Goal: Transaction & Acquisition: Purchase product/service

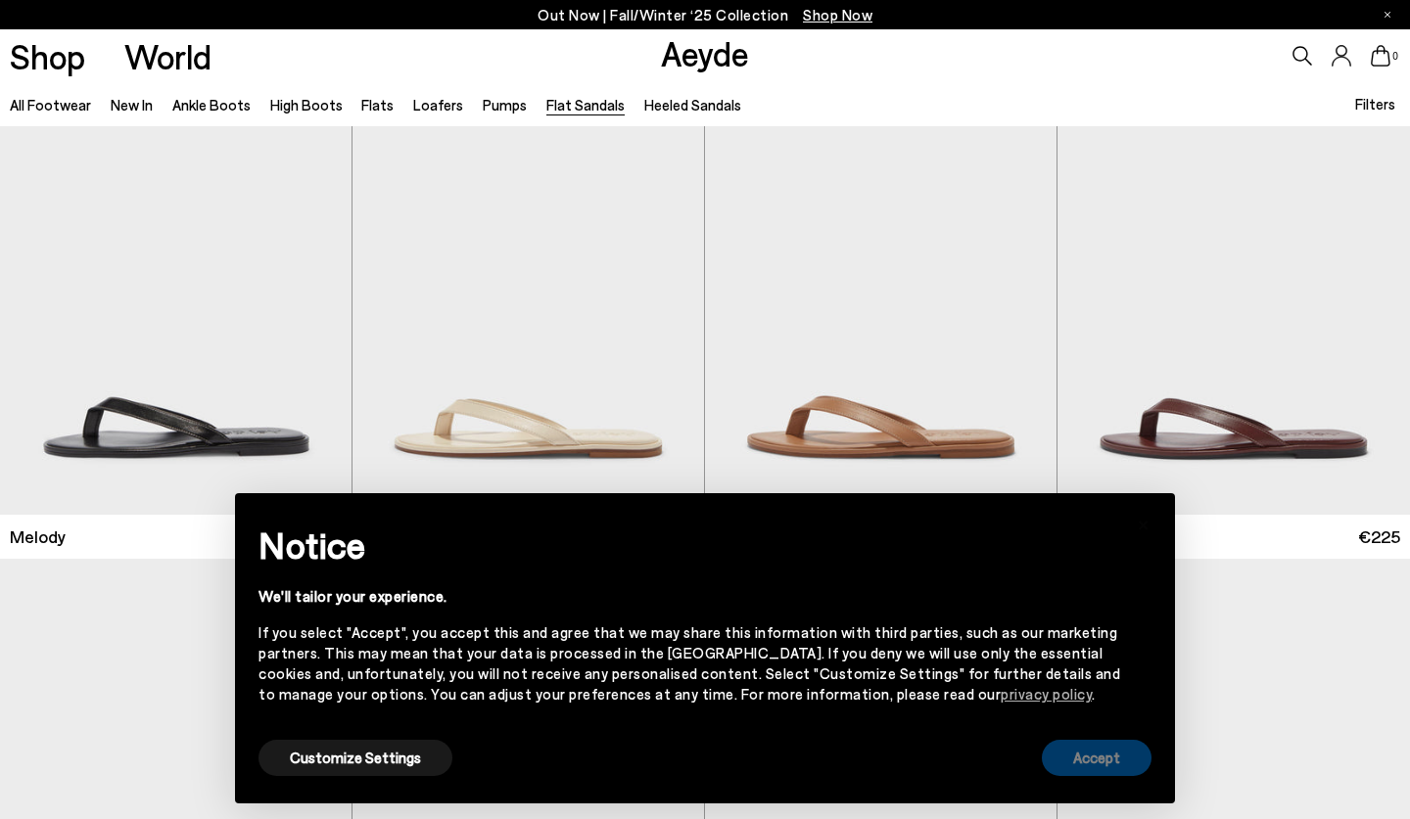
click at [1110, 747] on button "Accept" at bounding box center [1097, 758] width 110 height 36
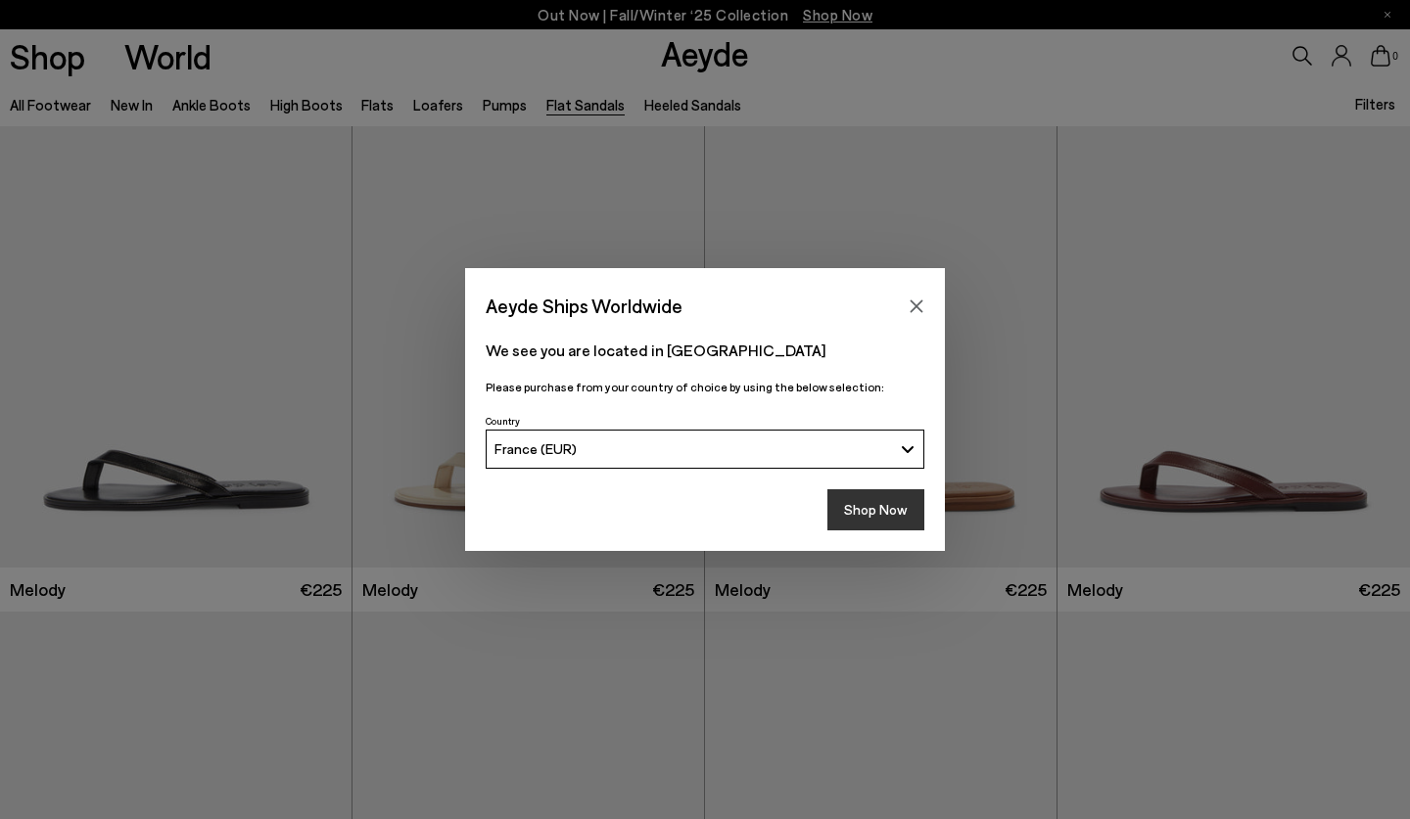
click at [862, 507] on button "Shop Now" at bounding box center [875, 509] width 97 height 41
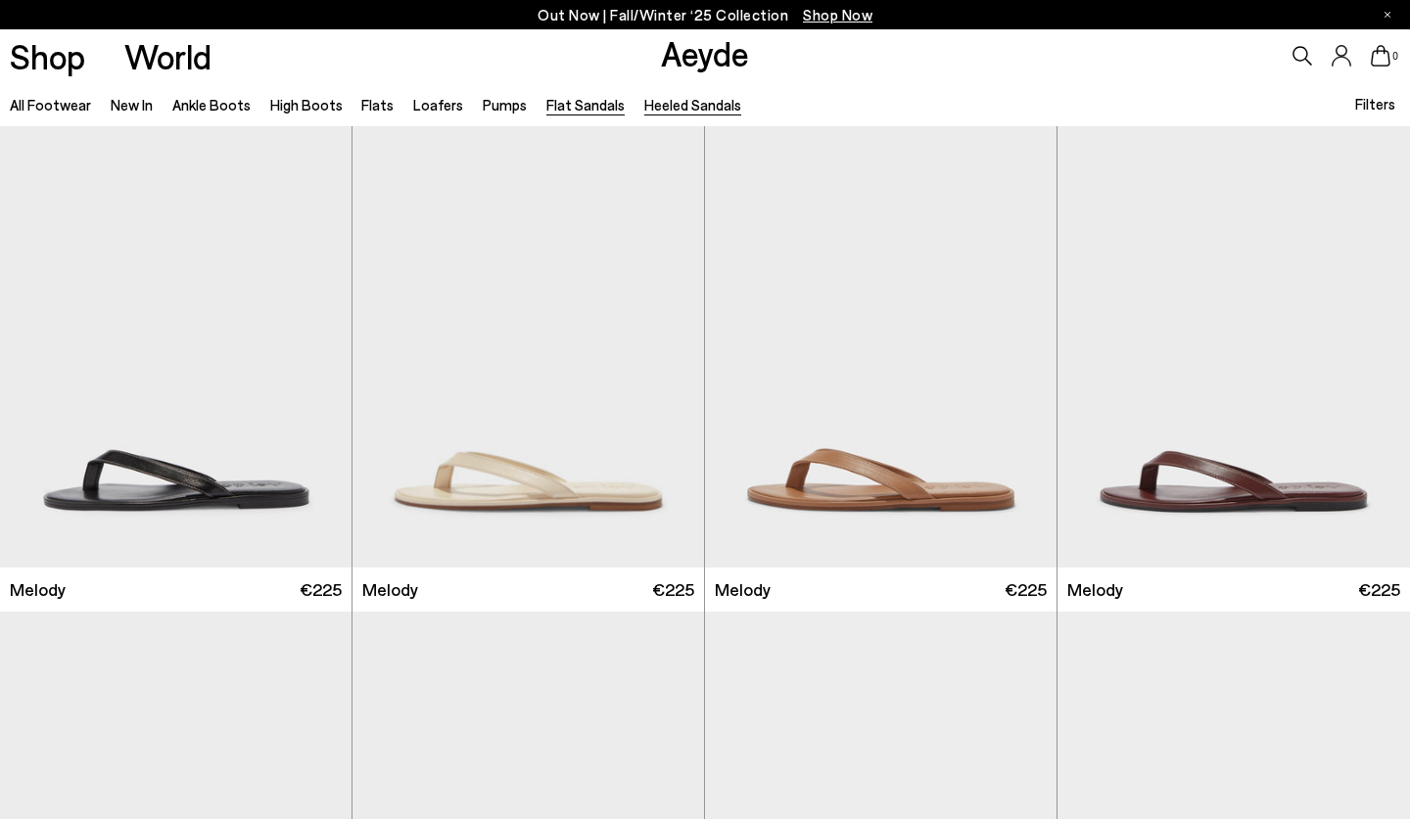
click at [664, 108] on link "Heeled Sandals" at bounding box center [692, 105] width 97 height 18
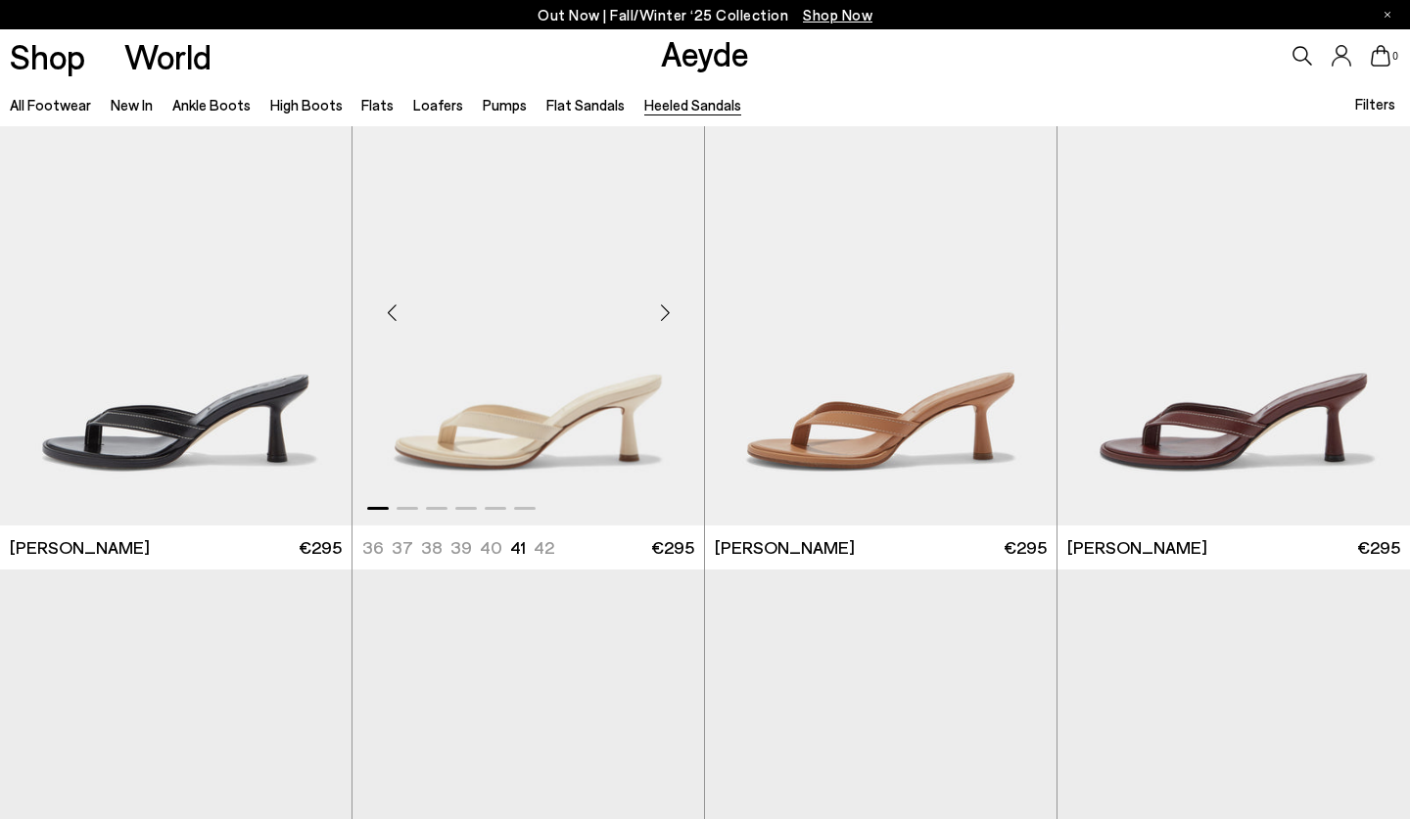
scroll to position [86, 0]
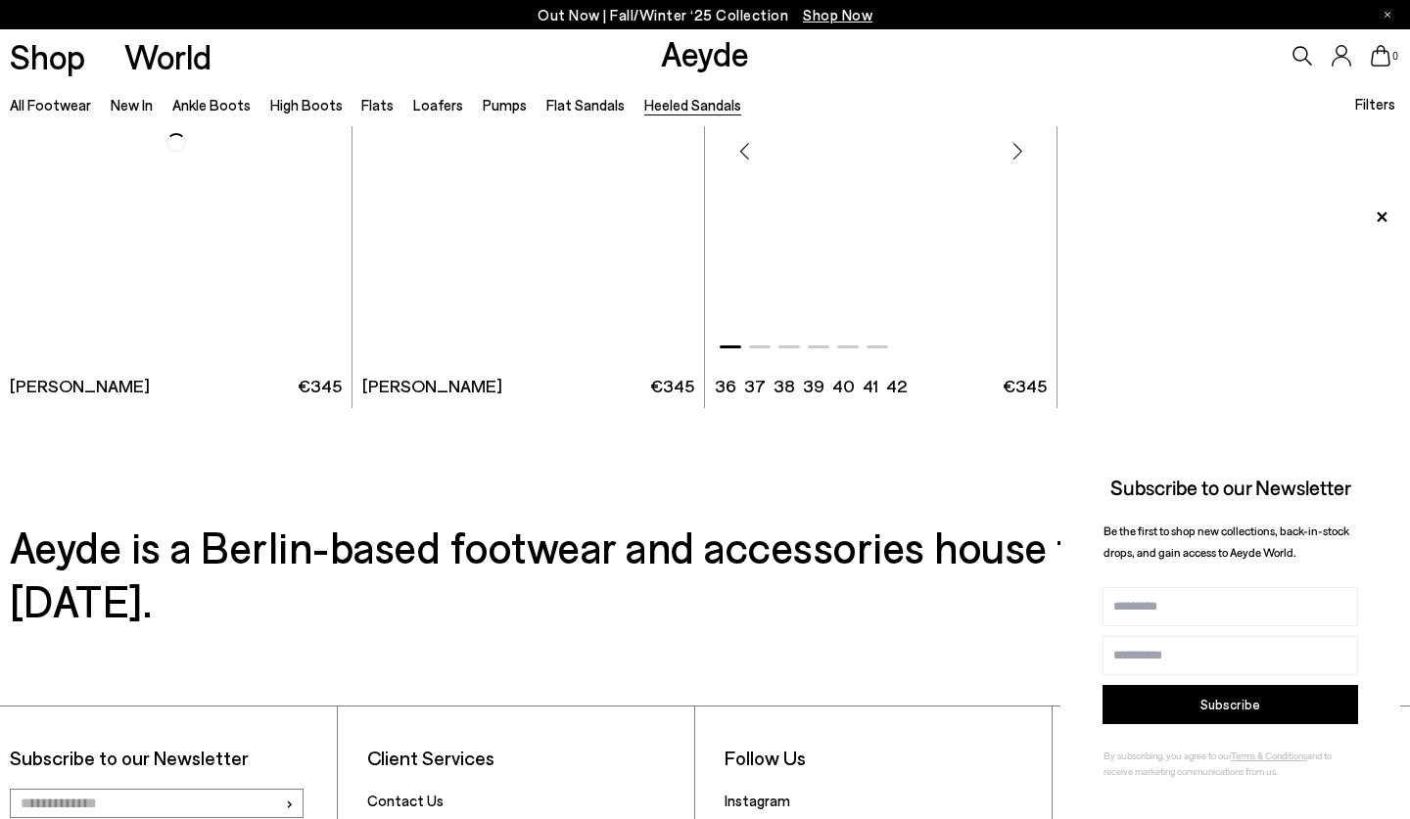
scroll to position [4574, 0]
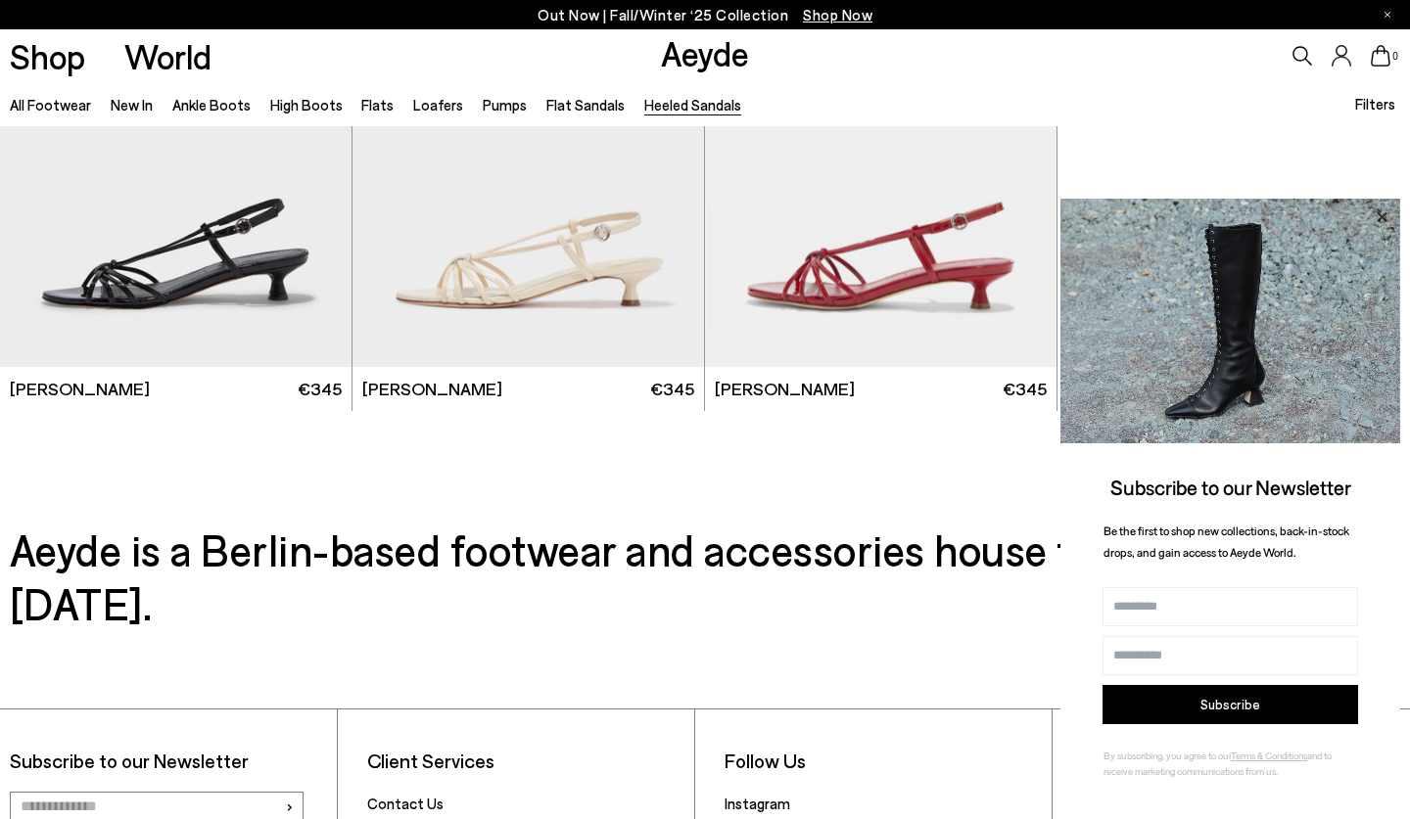
click at [1382, 218] on icon at bounding box center [1381, 216] width 10 height 10
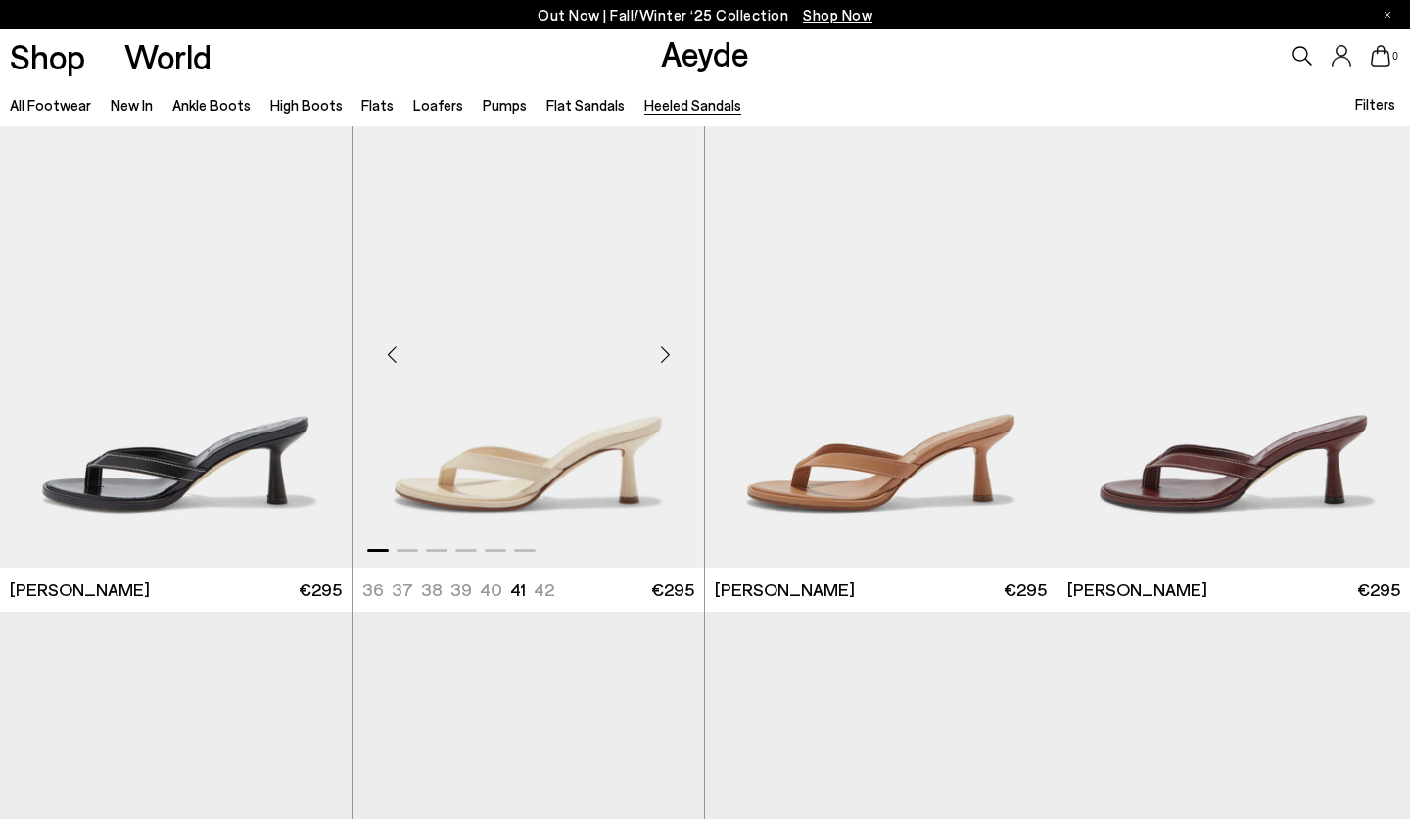
scroll to position [0, 0]
click at [483, 103] on link "Pumps" at bounding box center [505, 105] width 44 height 18
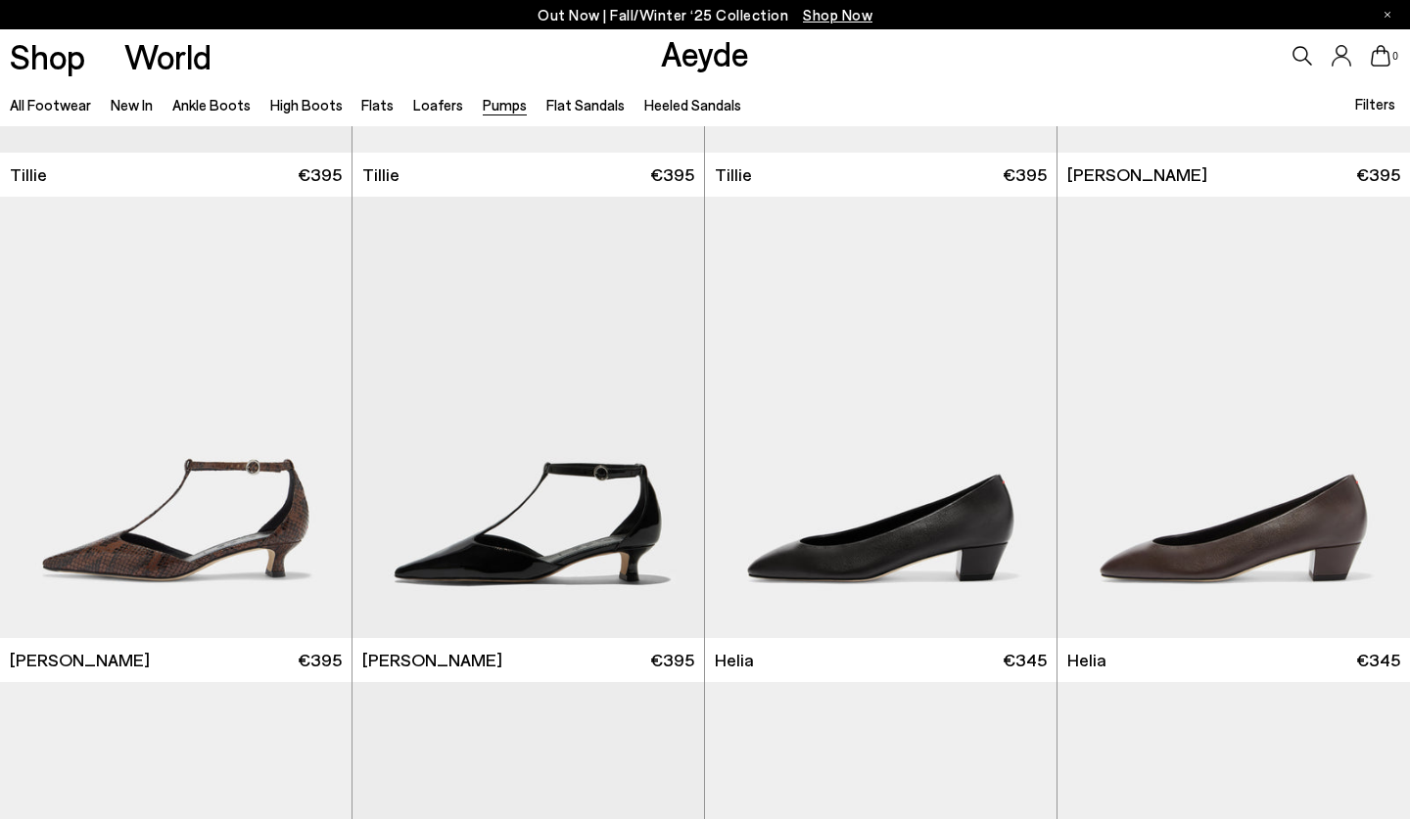
scroll to position [1058, 0]
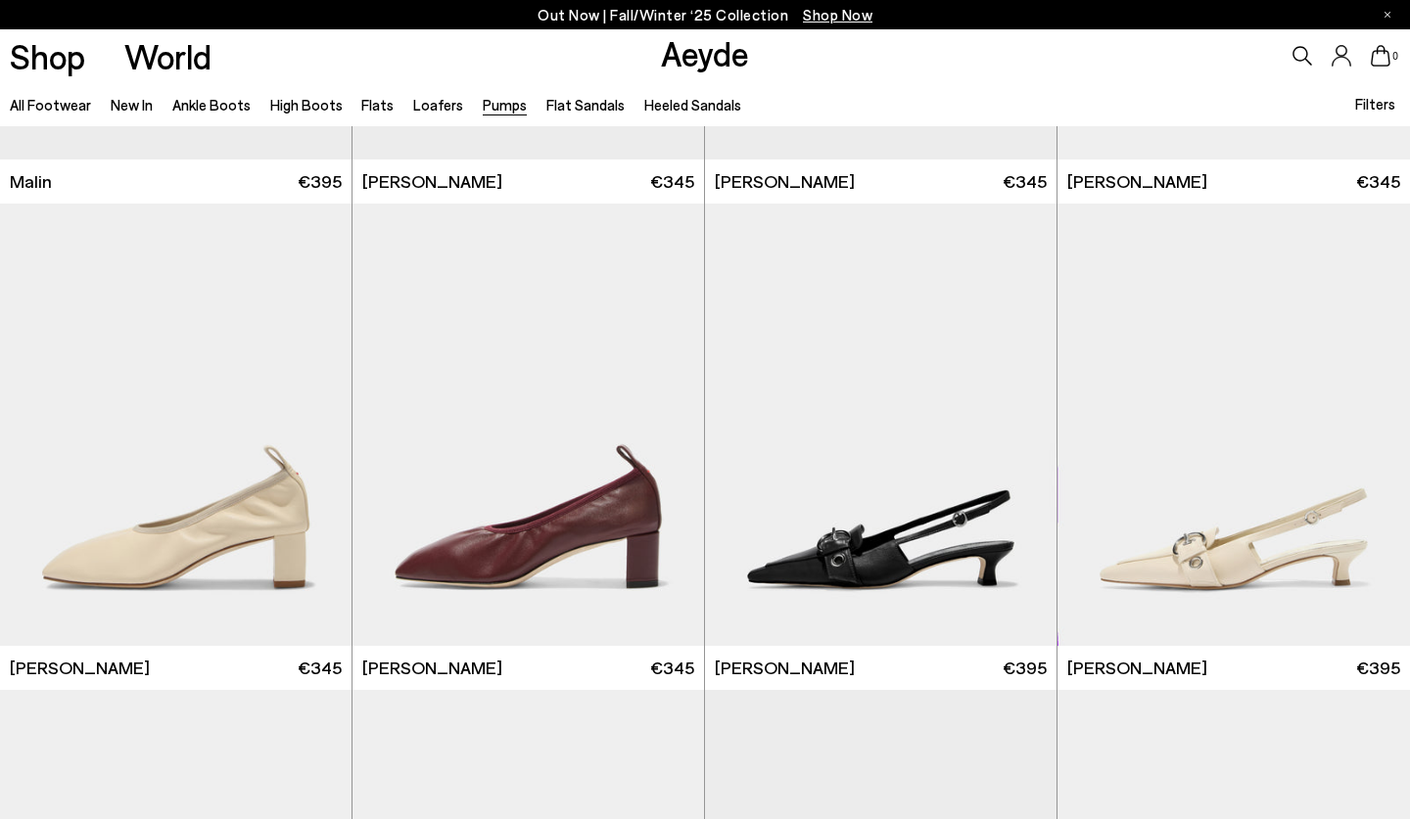
scroll to position [4027, 0]
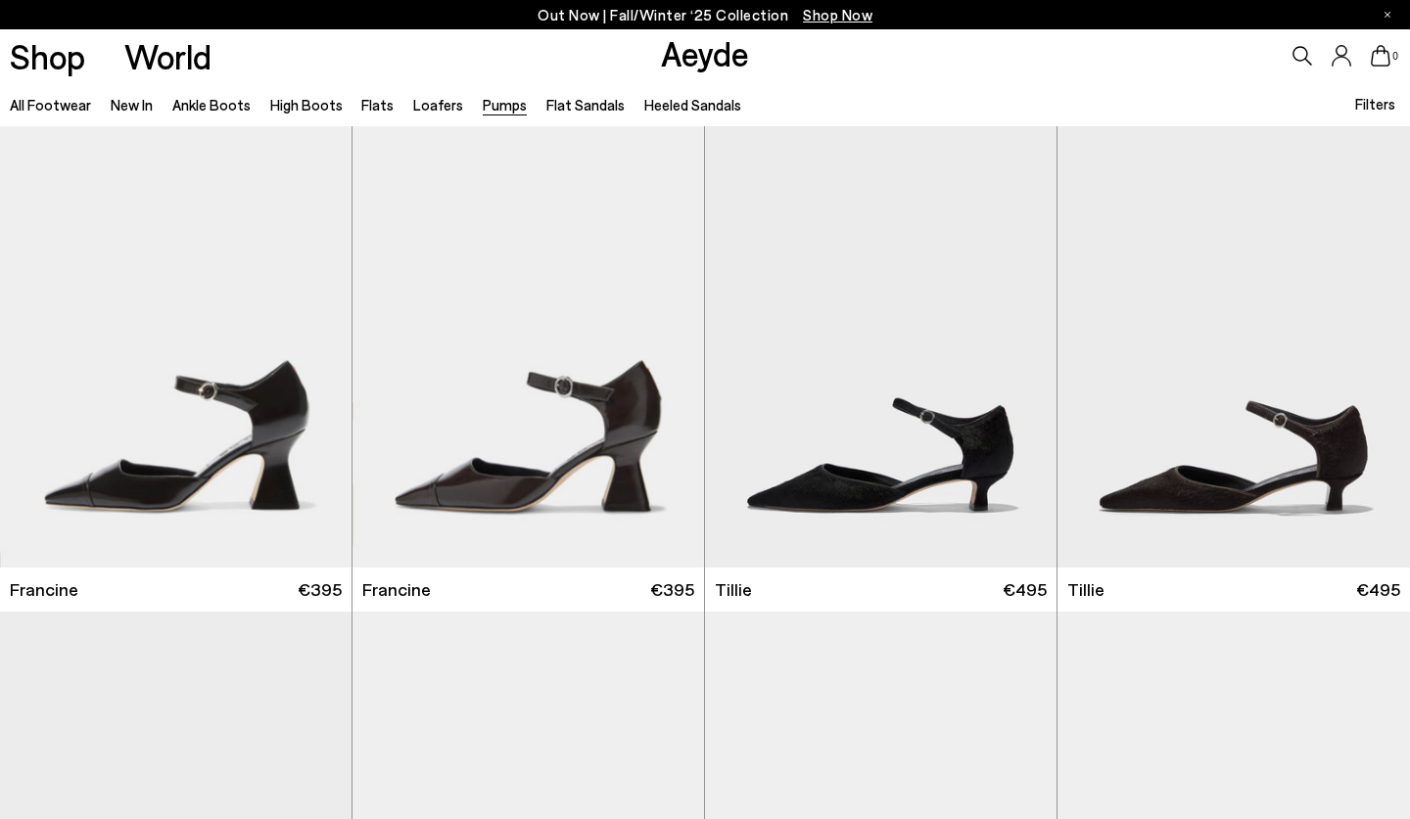
click at [1295, 51] on icon at bounding box center [1302, 56] width 20 height 20
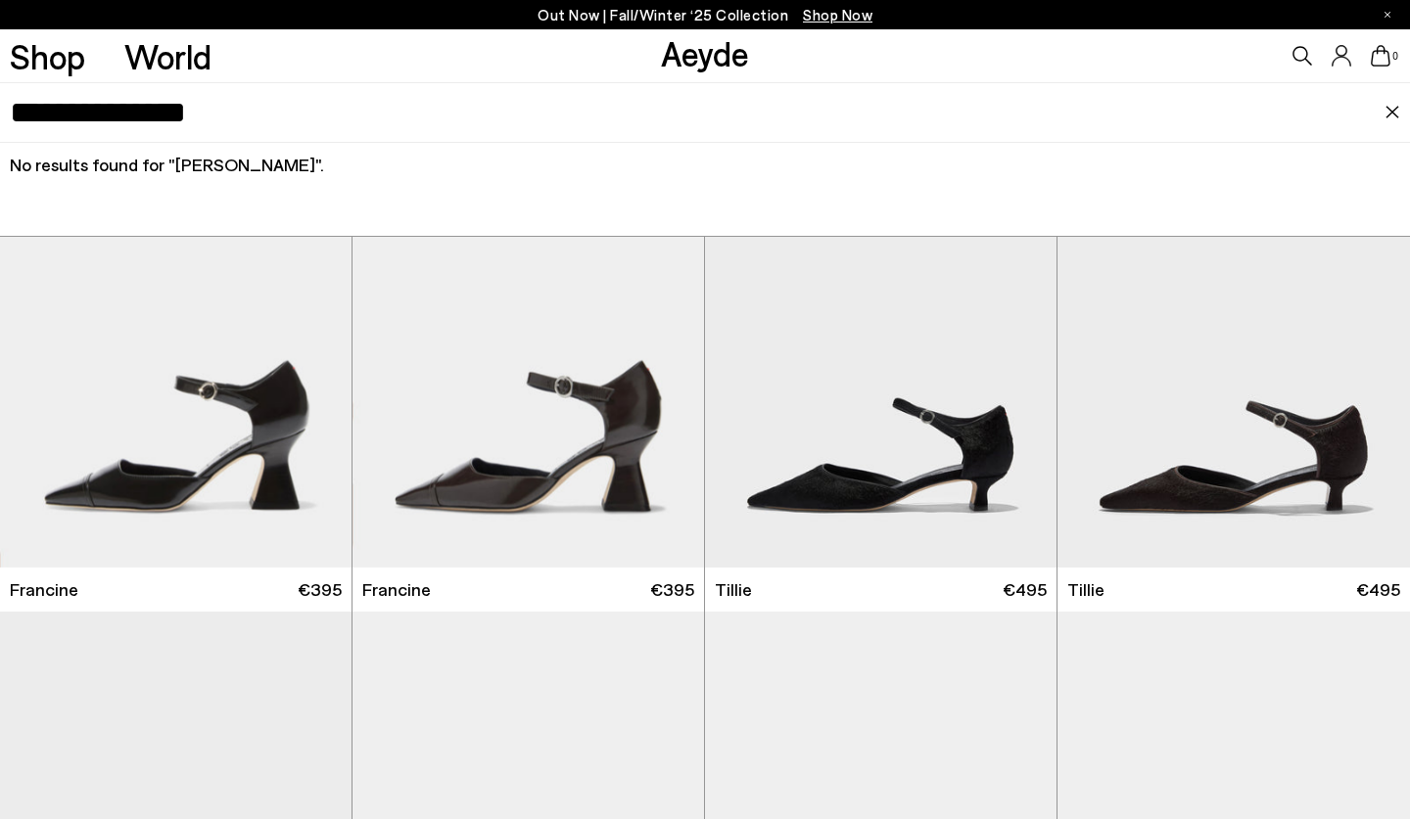
type input "**********"
